Goal: Navigation & Orientation: Find specific page/section

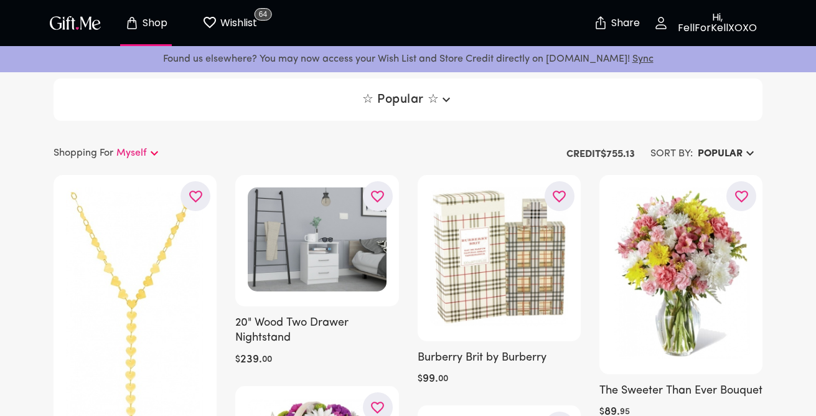
click at [747, 157] on icon "button" at bounding box center [750, 153] width 15 height 15
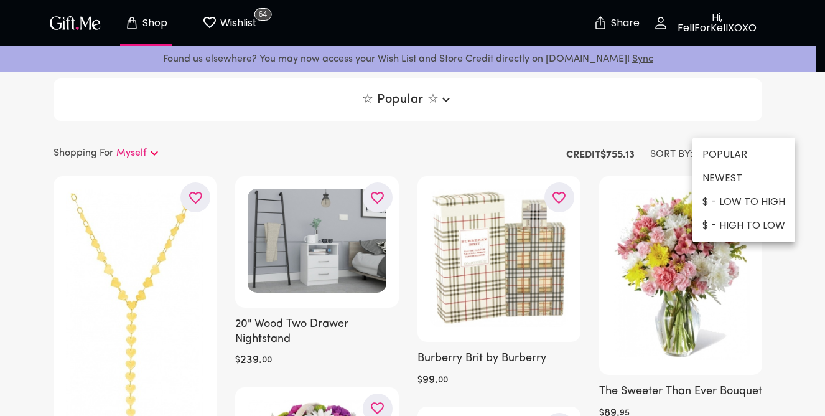
click at [749, 178] on li "NEWEST" at bounding box center [744, 178] width 103 height 24
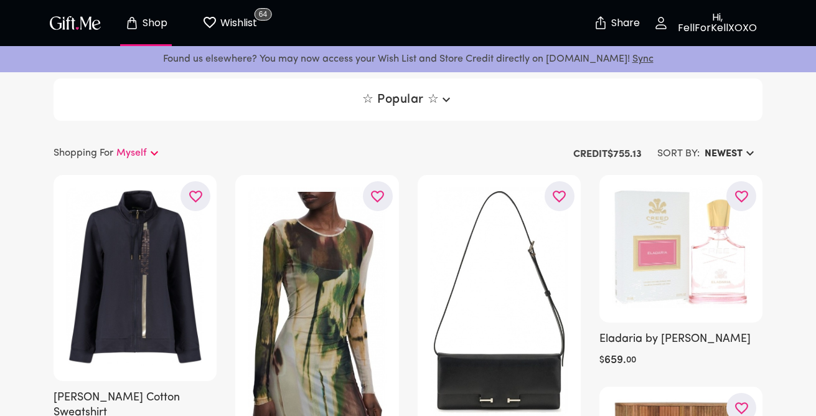
click at [738, 152] on h6 "NEWEST" at bounding box center [724, 153] width 38 height 15
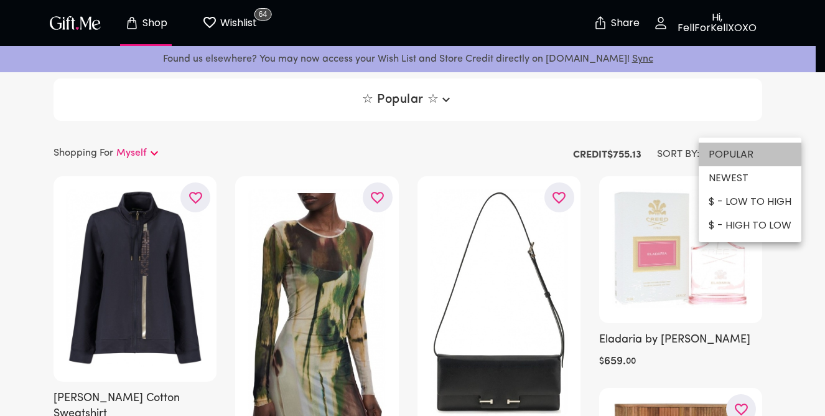
click at [749, 147] on li "POPULAR" at bounding box center [750, 155] width 103 height 24
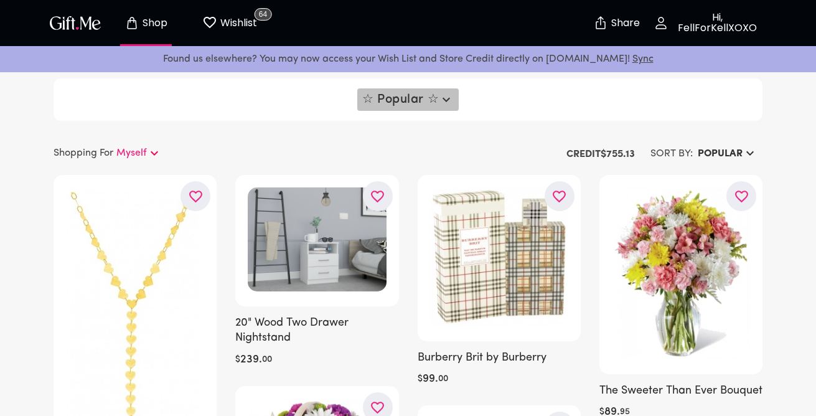
click at [439, 104] on span "☆ Popular ☆" at bounding box center [407, 99] width 91 height 15
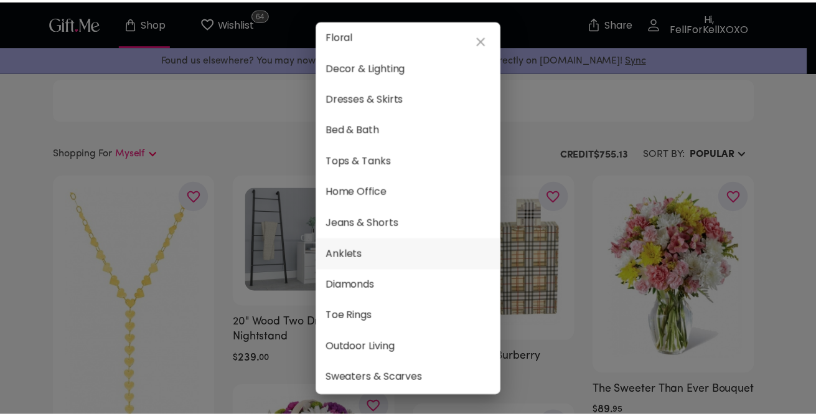
scroll to position [598, 0]
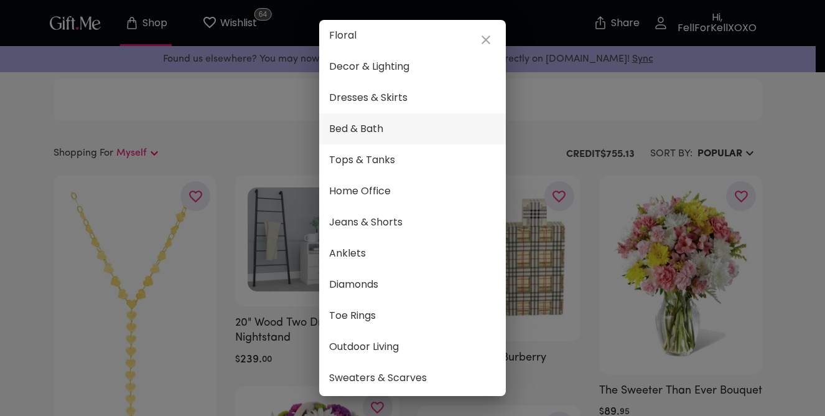
click at [372, 135] on span "Bed & Bath" at bounding box center [412, 129] width 167 height 16
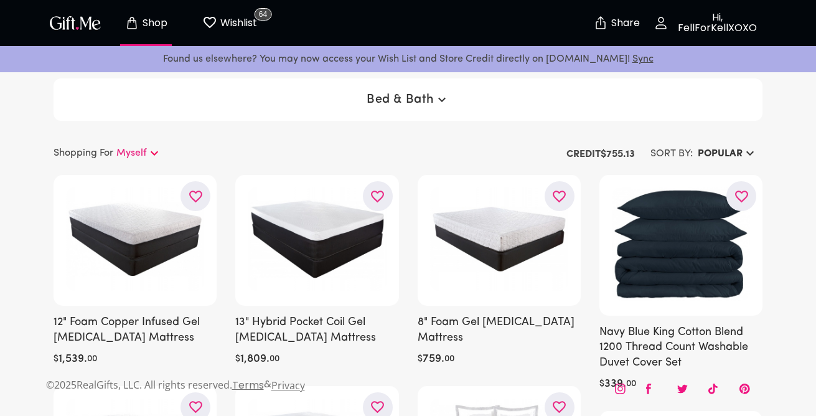
click at [434, 102] on icon "button" at bounding box center [441, 99] width 15 height 15
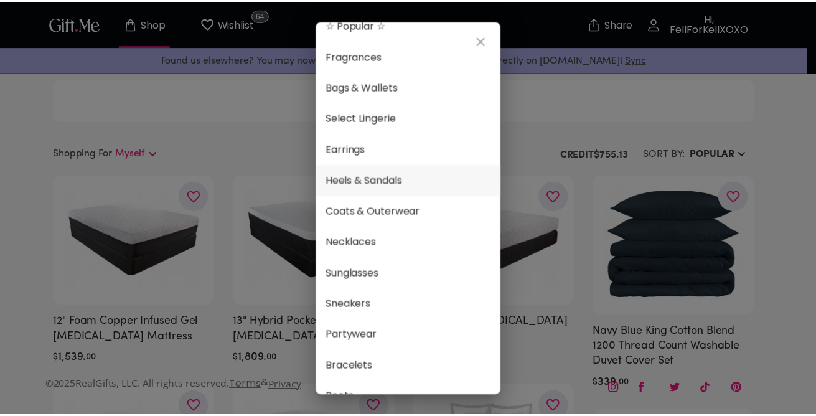
scroll to position [21, 0]
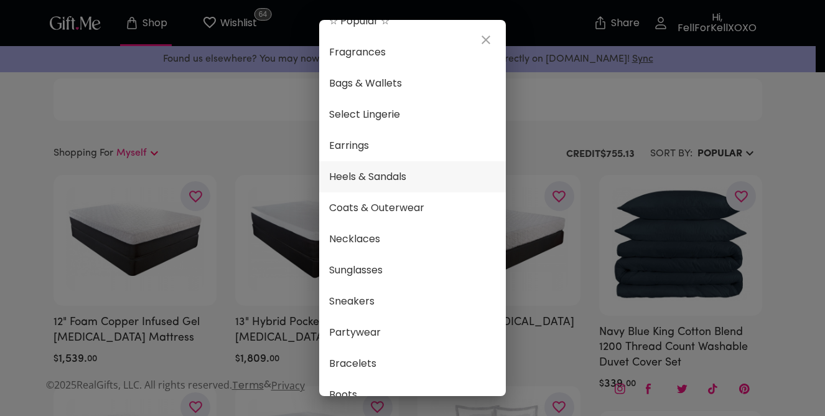
click at [451, 180] on span "Heels & Sandals" at bounding box center [412, 177] width 167 height 16
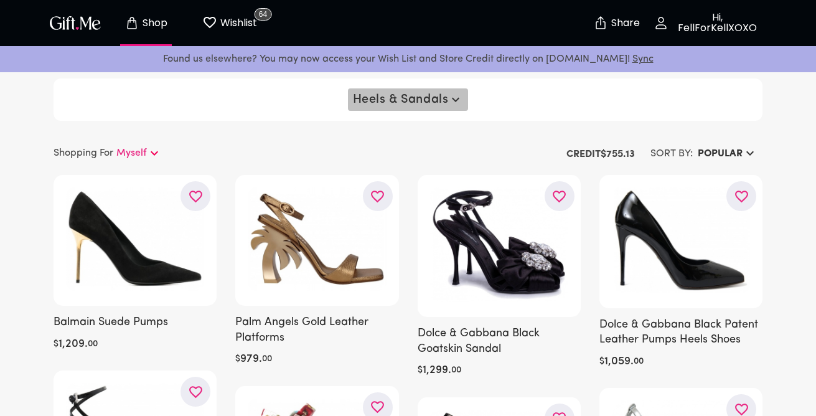
click at [463, 105] on icon "button" at bounding box center [455, 99] width 15 height 15
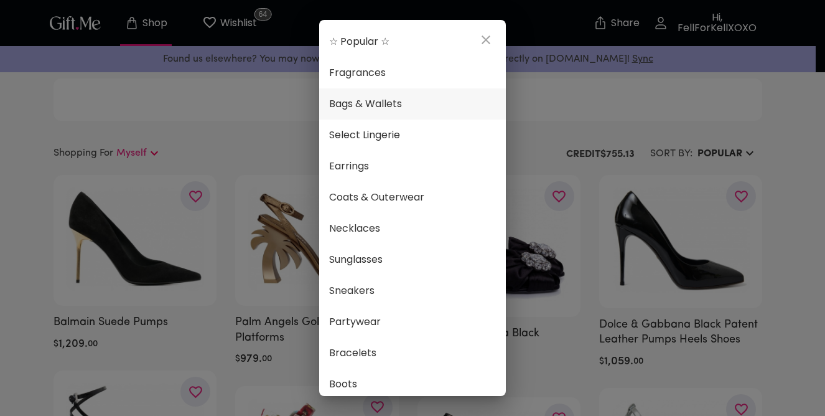
click at [449, 105] on span "Bags & Wallets" at bounding box center [412, 104] width 167 height 16
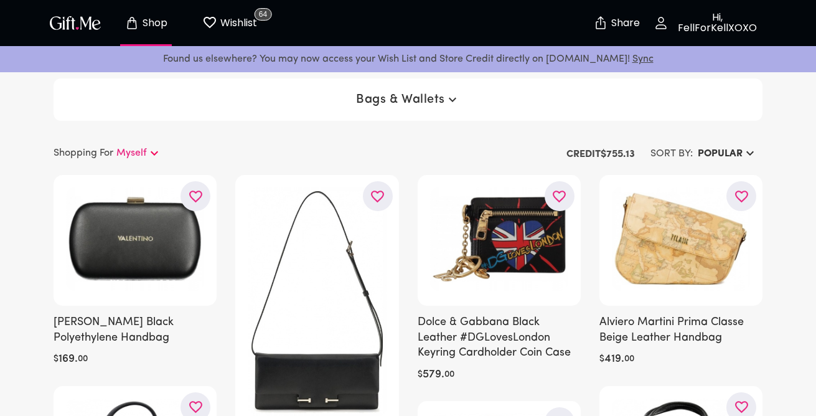
click at [731, 159] on h6 "POPULAR" at bounding box center [720, 153] width 45 height 15
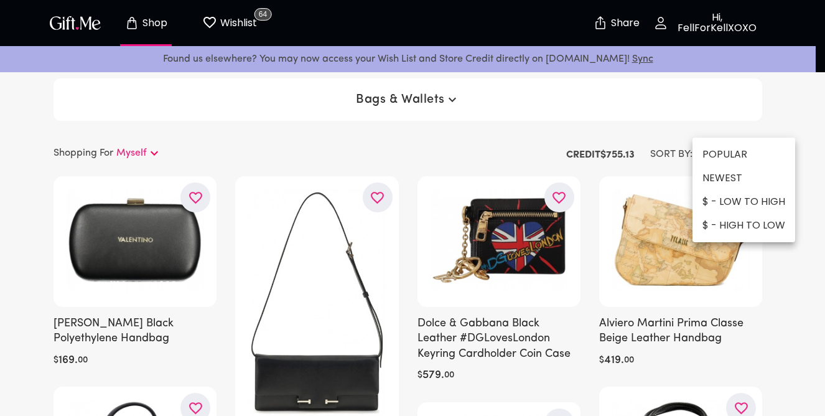
click at [731, 171] on li "NEWEST" at bounding box center [744, 178] width 103 height 24
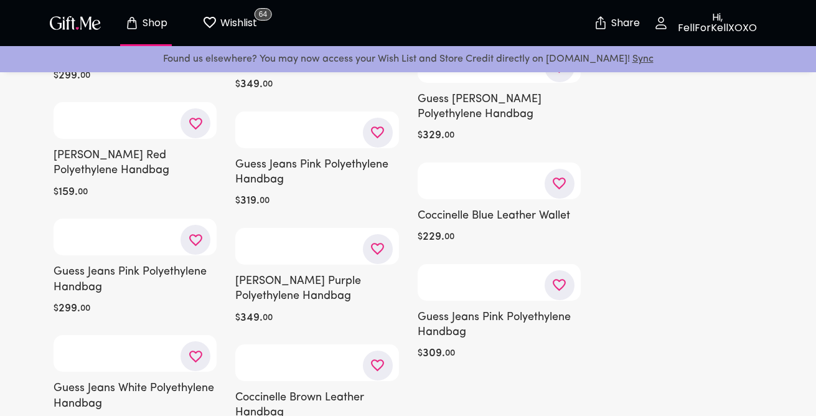
scroll to position [5156, 0]
